Goal: Task Accomplishment & Management: Complete application form

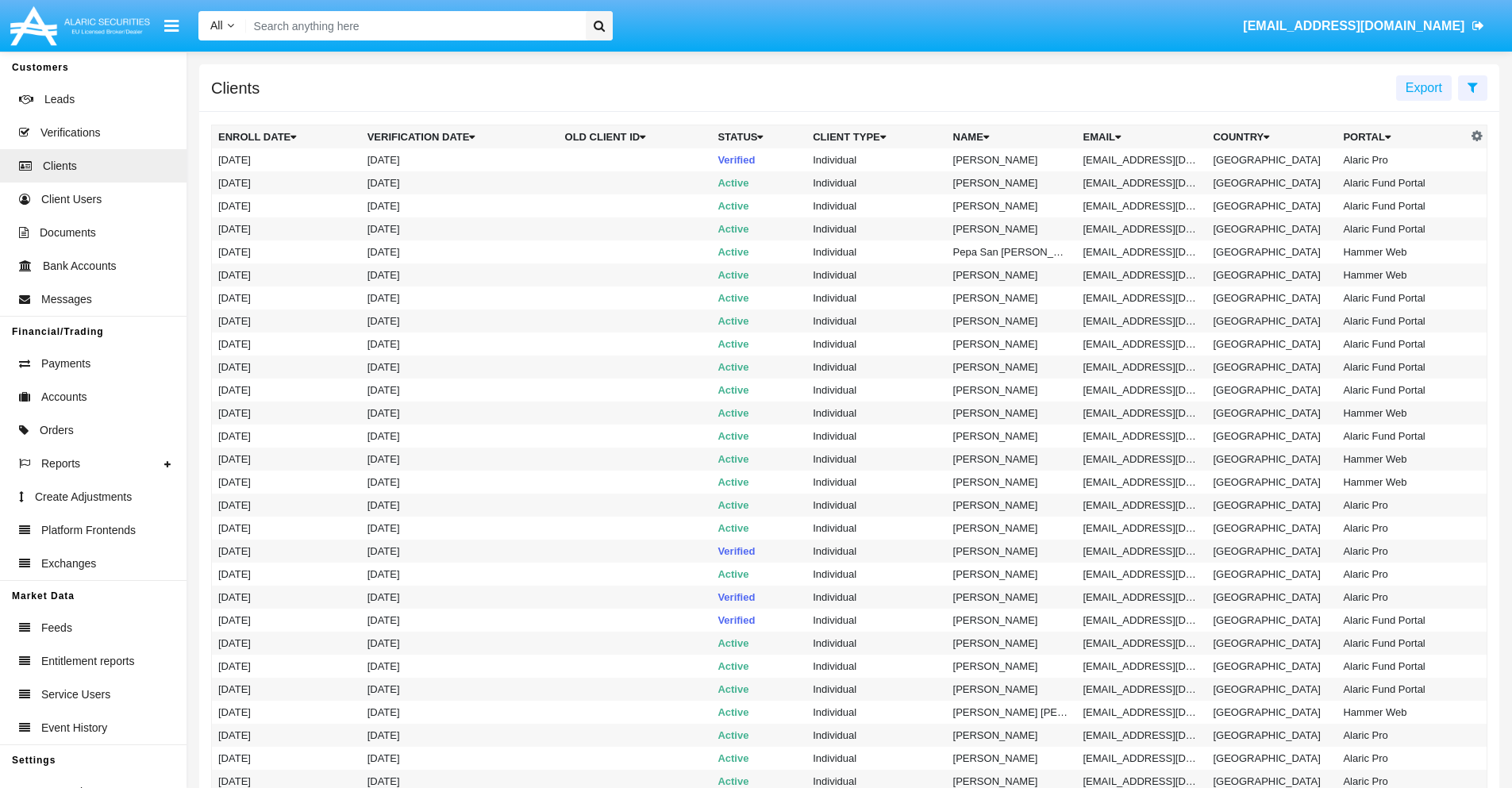
click at [1473, 87] on icon at bounding box center [1473, 87] width 11 height 12
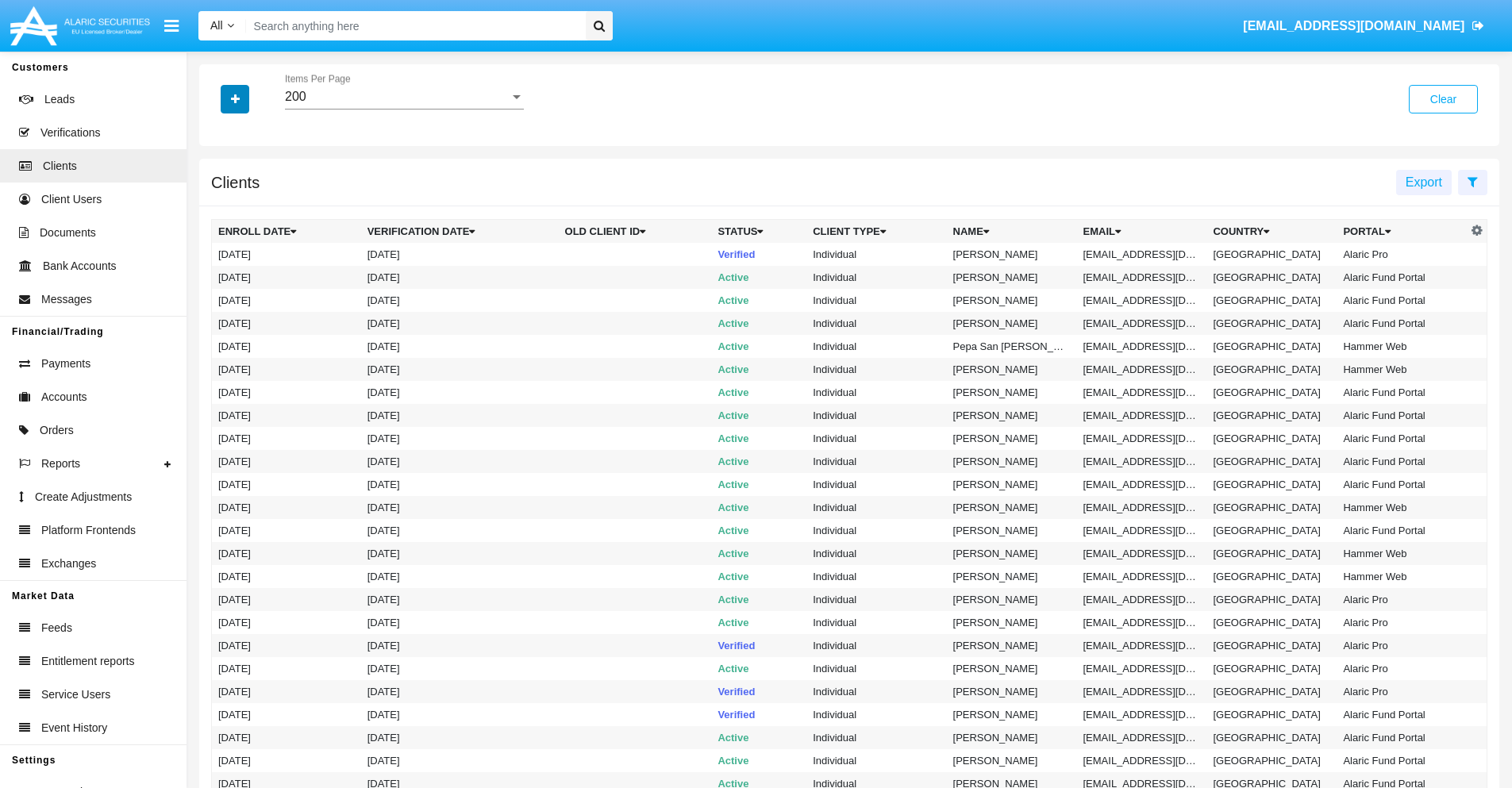
click at [235, 98] on icon "button" at bounding box center [236, 99] width 9 height 11
click at [247, 270] on span "Email" at bounding box center [247, 270] width 32 height 19
click at [218, 276] on input "Email" at bounding box center [217, 276] width 1 height 1
checkbox input "true"
click at [235, 98] on icon "button" at bounding box center [236, 99] width 9 height 11
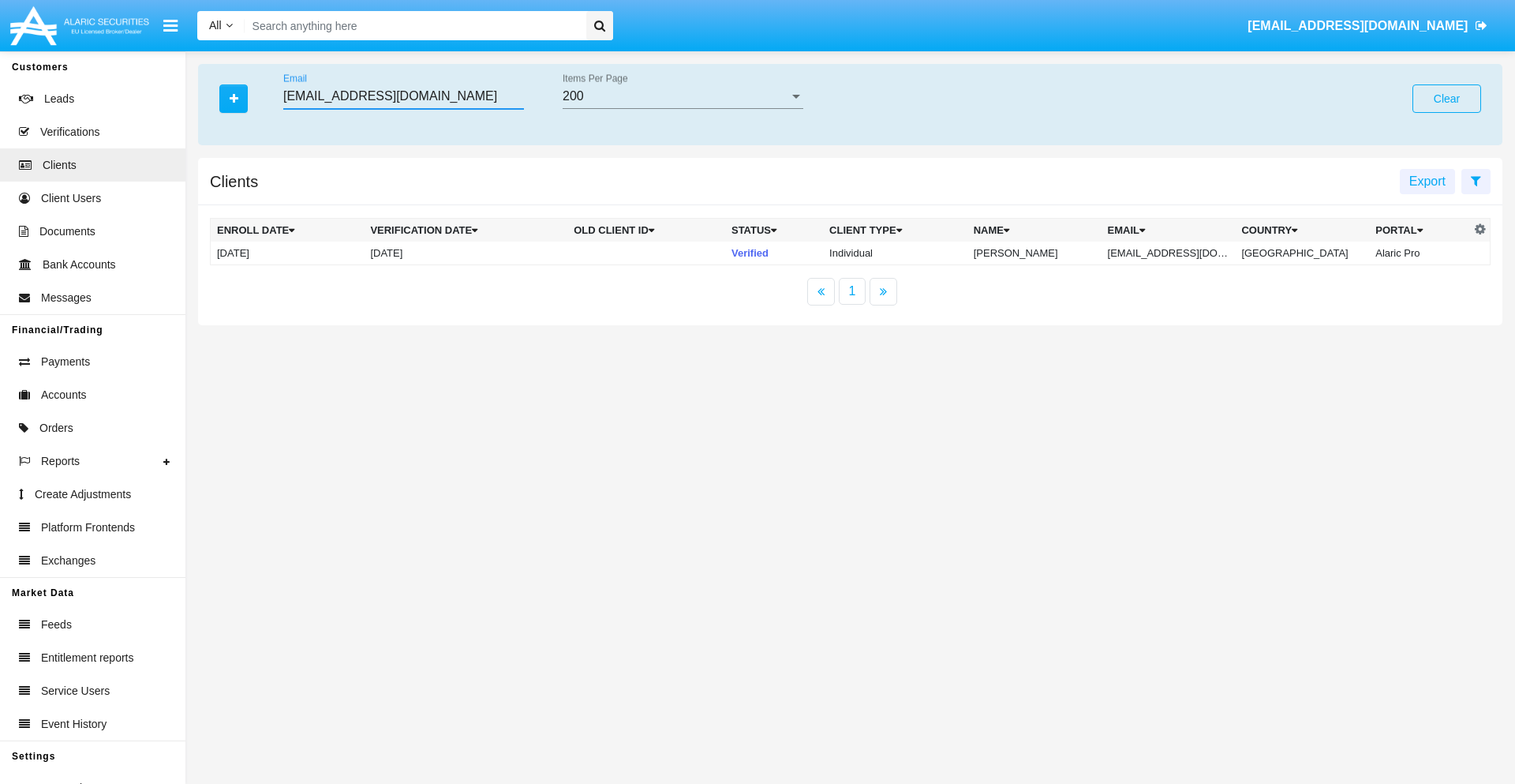
type input "[EMAIL_ADDRESS][DOMAIN_NAME]"
click at [1180, 253] on td "[EMAIL_ADDRESS][DOMAIN_NAME]" at bounding box center [1169, 253] width 134 height 24
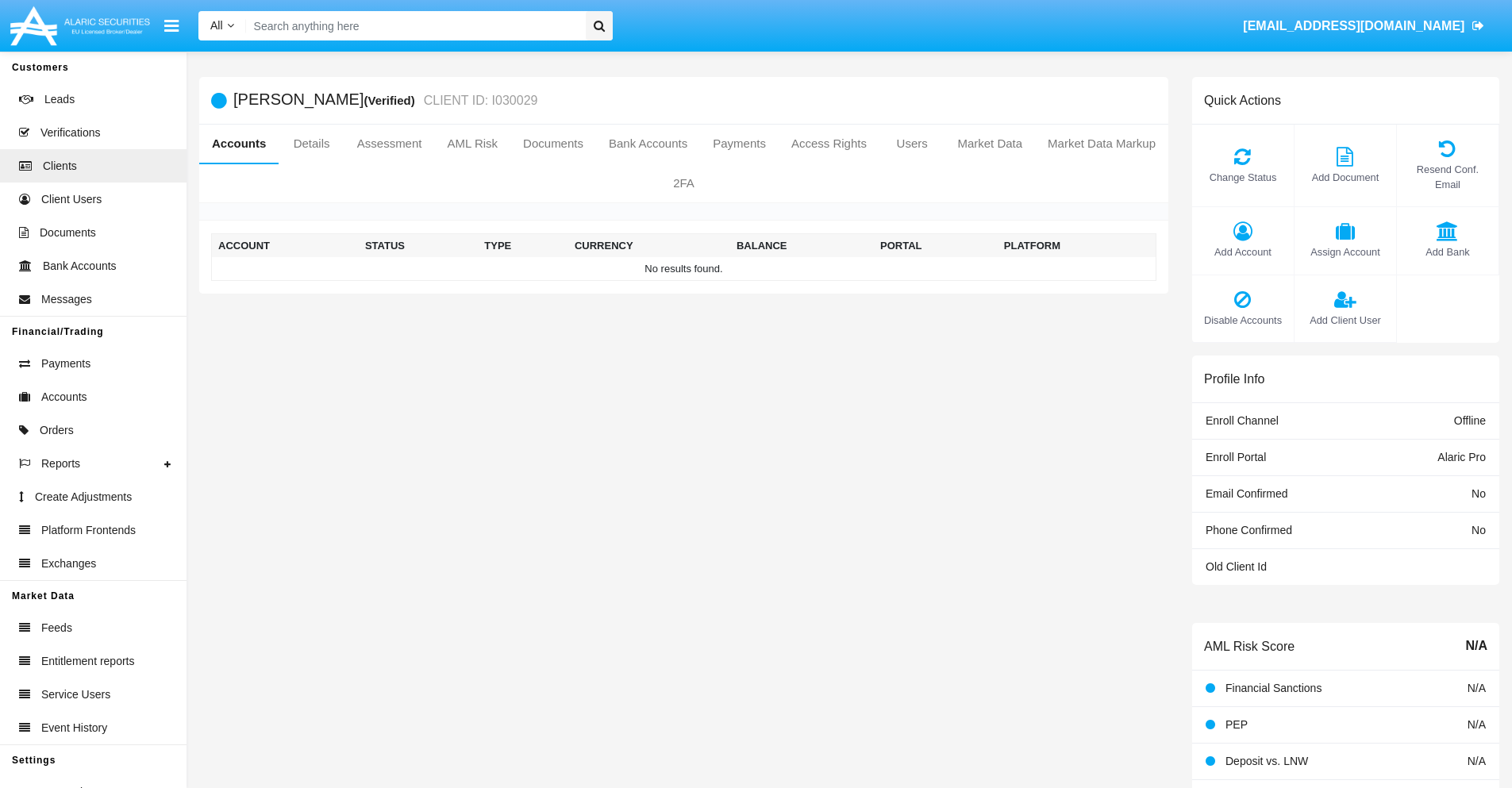
click at [1242, 251] on span "Add Account" at bounding box center [1243, 251] width 86 height 15
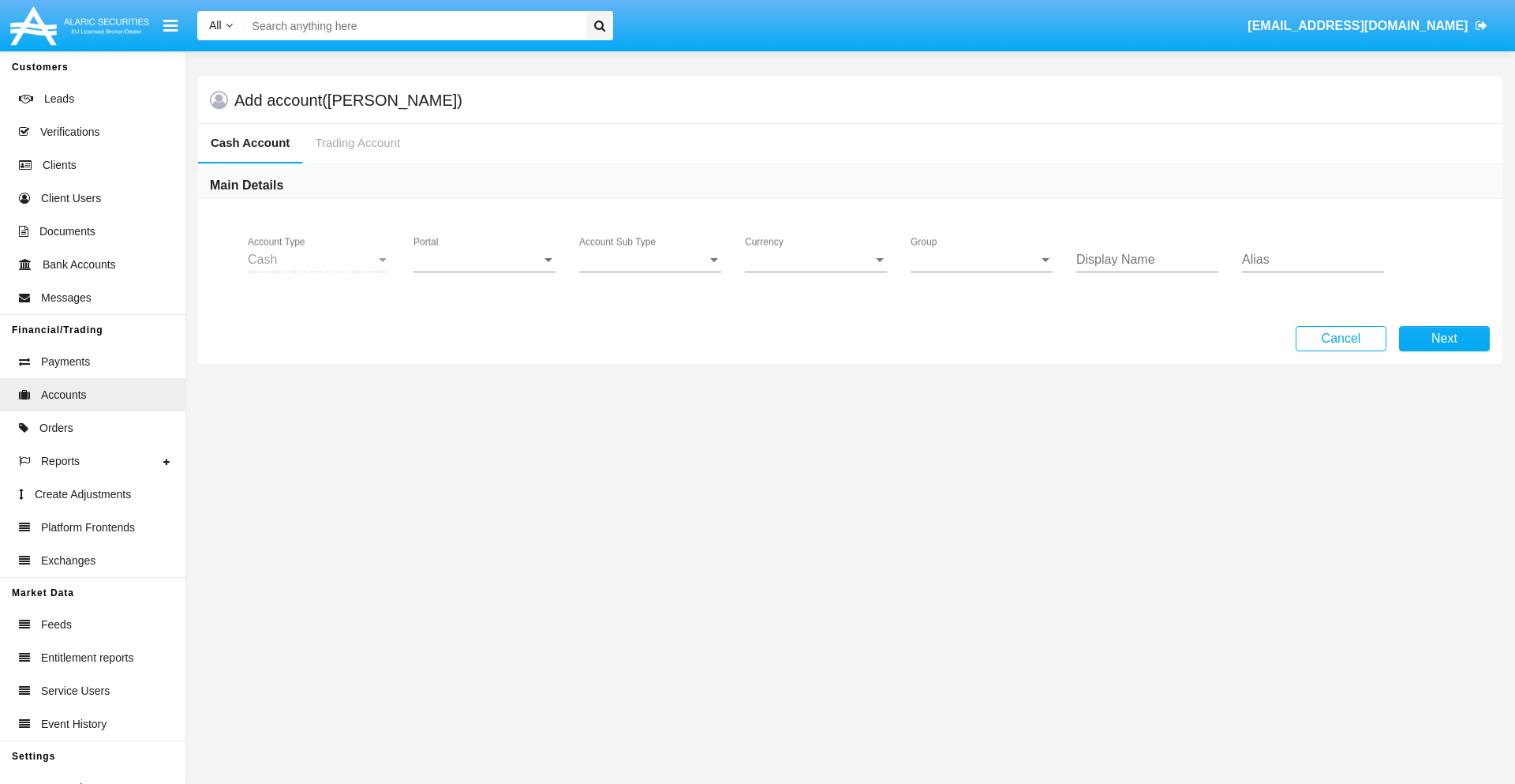
click at [484, 260] on span "Portal" at bounding box center [477, 260] width 128 height 14
click at [486, 272] on span "Alaric Pro" at bounding box center [487, 271] width 146 height 37
click at [651, 260] on span "Account Sub Type" at bounding box center [643, 260] width 128 height 14
click at [651, 272] on span "Trading Cash" at bounding box center [650, 271] width 142 height 37
click at [982, 260] on span "Group" at bounding box center [974, 260] width 128 height 14
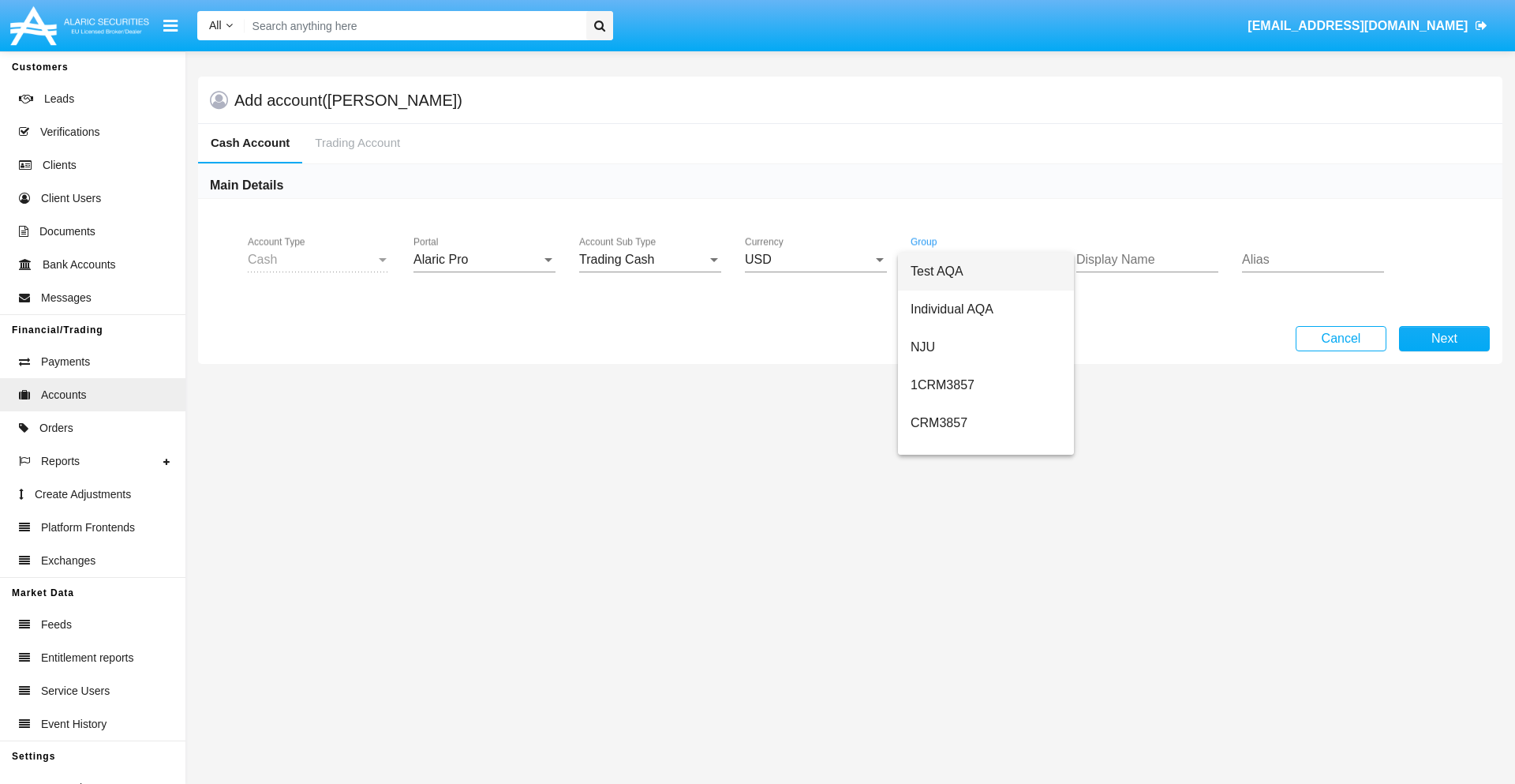
scroll to position [707, 0]
click at [986, 436] on span "SMS" at bounding box center [985, 435] width 151 height 37
type input "ivory"
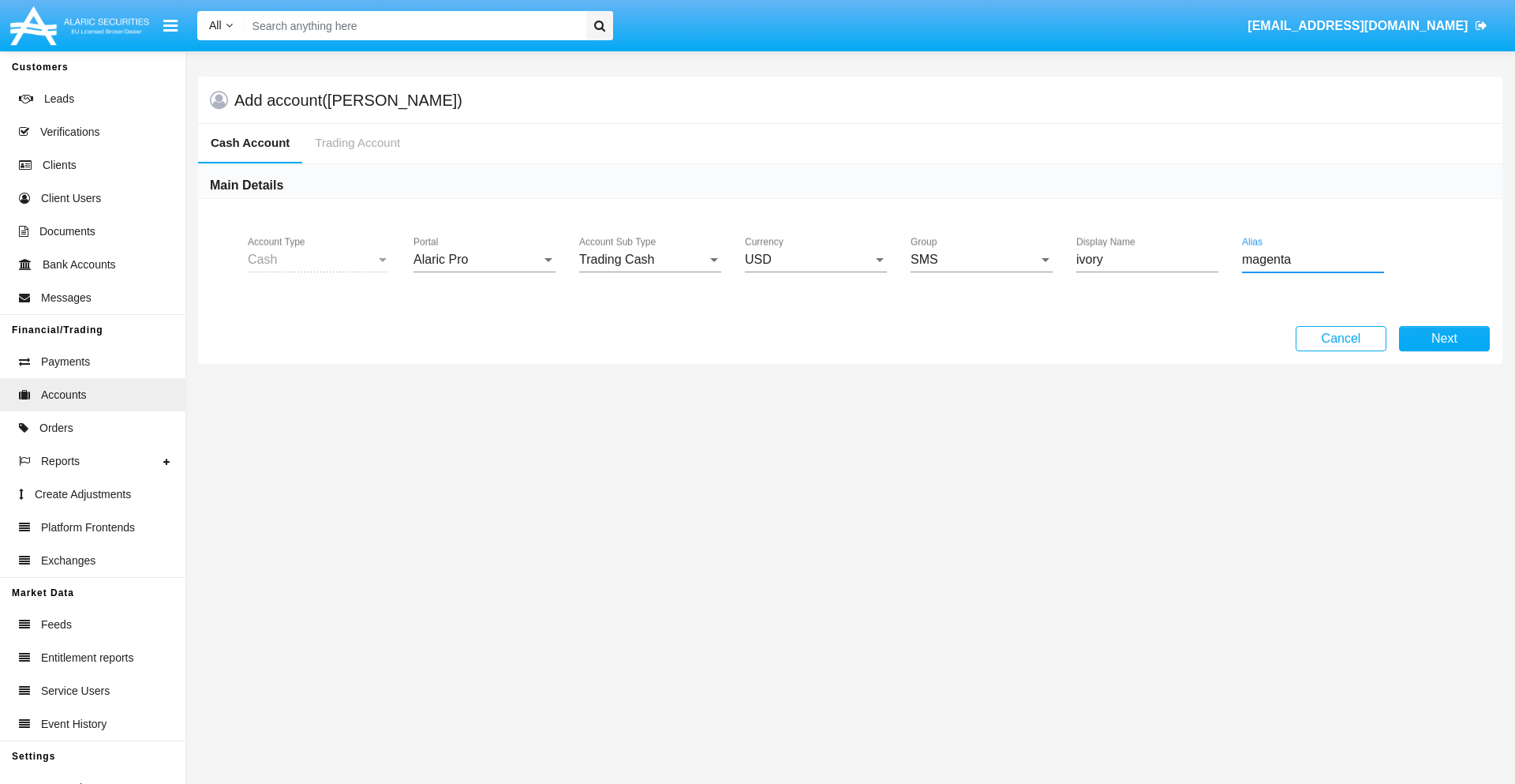
type input "magenta"
click at [1444, 339] on button "Next" at bounding box center [1444, 338] width 91 height 25
